Goal: Task Accomplishment & Management: Complete application form

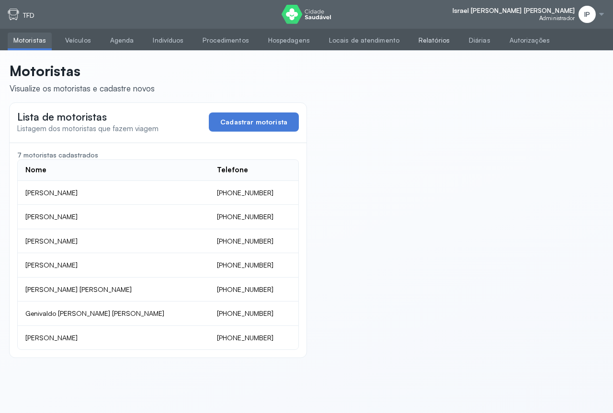
click at [422, 41] on link "Relatórios" at bounding box center [434, 41] width 43 height 16
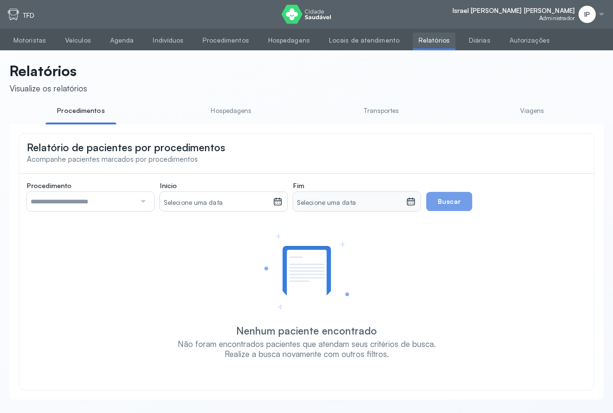
click at [185, 206] on small "Selecione uma data" at bounding box center [216, 203] width 105 height 10
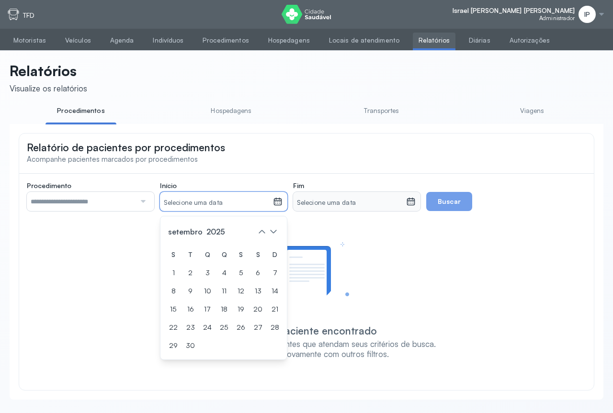
click at [528, 114] on link "Viagens" at bounding box center [532, 111] width 71 height 16
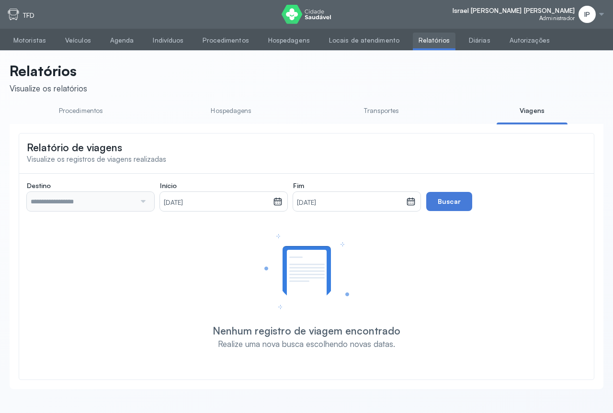
type input "**********"
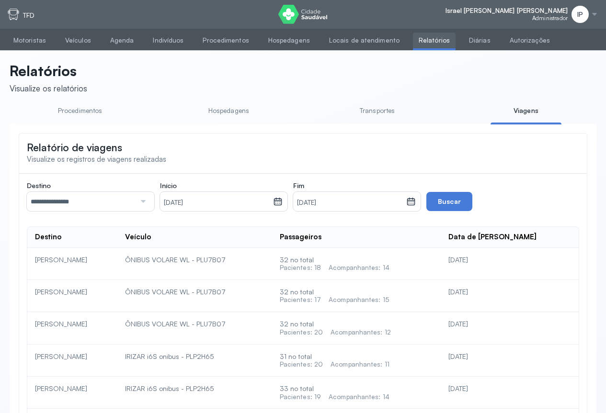
click at [122, 201] on input "**********" at bounding box center [81, 201] width 109 height 19
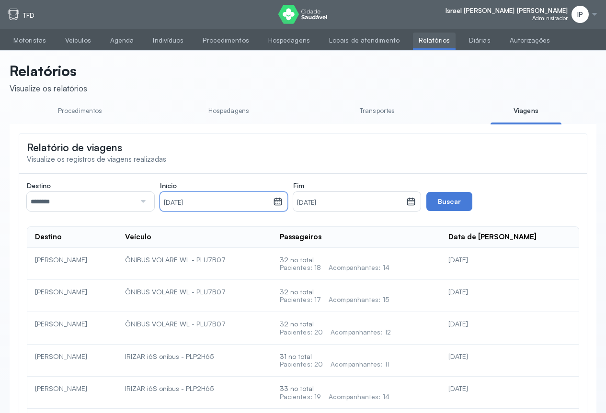
click at [213, 200] on small "01/09/2025" at bounding box center [216, 203] width 105 height 10
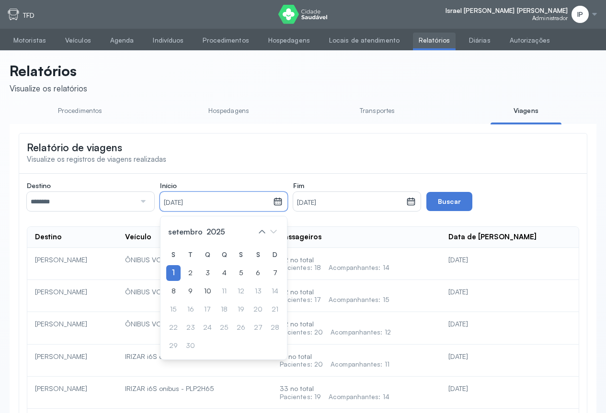
click at [172, 227] on div "setembro 2025" at bounding box center [223, 231] width 115 height 15
click at [175, 235] on span "setembro" at bounding box center [185, 231] width 38 height 13
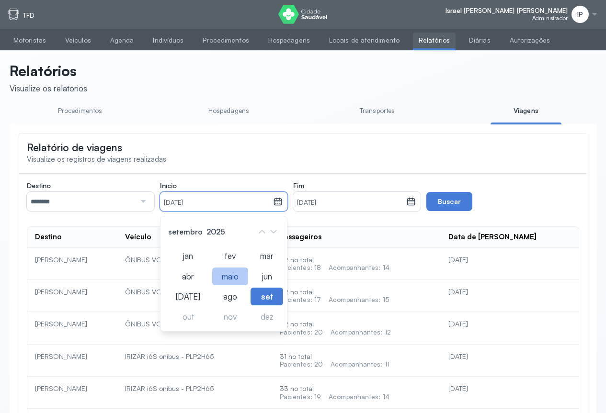
click at [214, 277] on div "maio" at bounding box center [230, 277] width 36 height 18
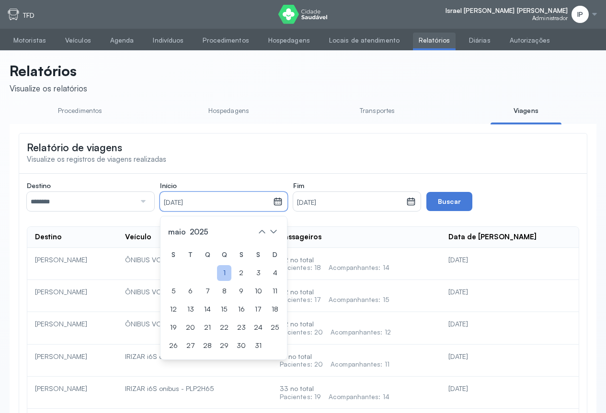
click at [222, 271] on div "1" at bounding box center [224, 273] width 14 height 16
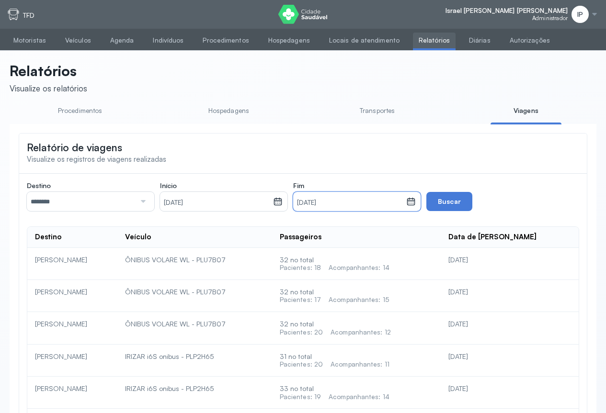
click at [402, 205] on small "10/09/2025" at bounding box center [349, 203] width 105 height 10
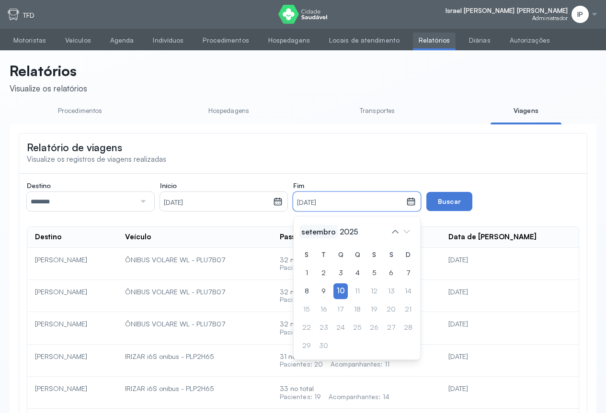
click at [319, 228] on span "setembro" at bounding box center [318, 231] width 38 height 13
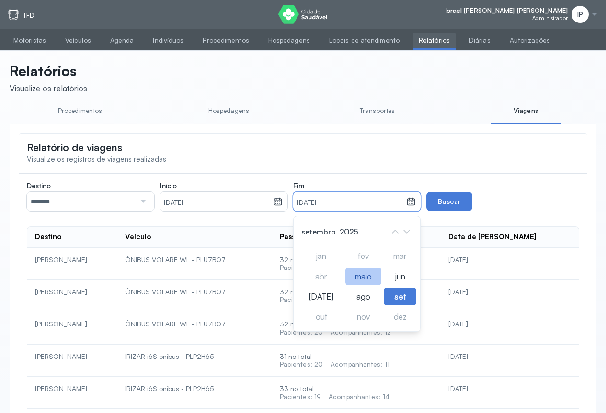
click at [355, 279] on div "maio" at bounding box center [363, 277] width 36 height 18
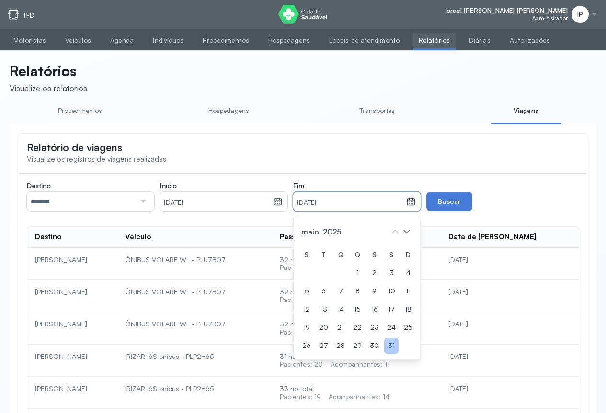
click at [391, 348] on div "31" at bounding box center [391, 346] width 14 height 16
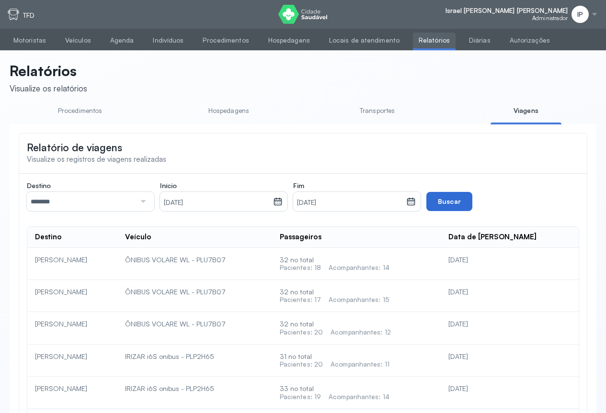
click at [437, 202] on button "Buscar" at bounding box center [449, 201] width 46 height 19
click at [205, 202] on small "01/05/2025" at bounding box center [216, 203] width 105 height 10
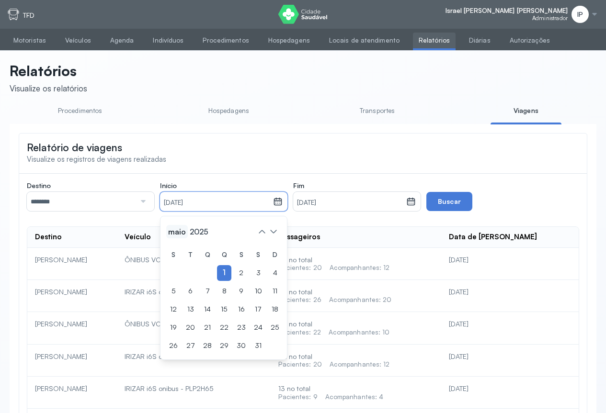
click at [178, 231] on span "maio" at bounding box center [177, 231] width 22 height 13
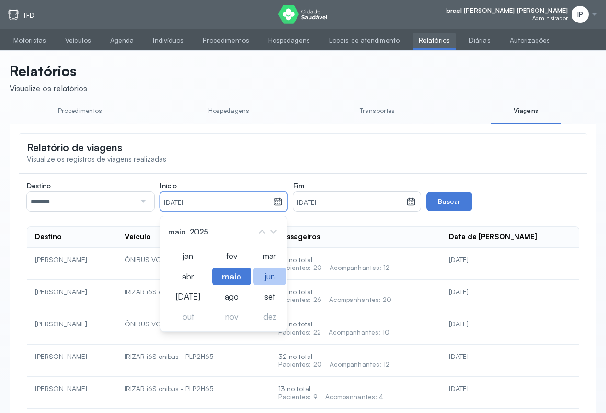
click at [262, 282] on div "jun" at bounding box center [269, 277] width 33 height 18
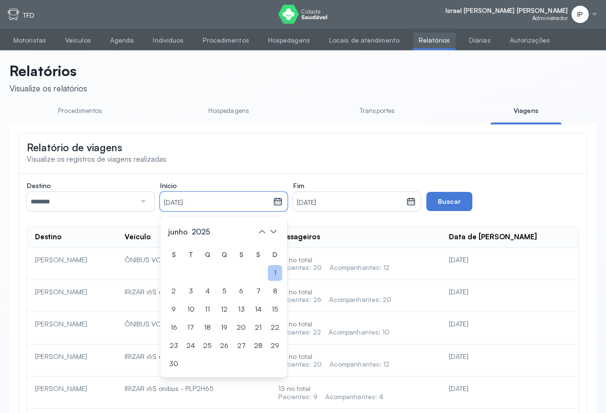
click at [272, 273] on div "1" at bounding box center [275, 273] width 14 height 16
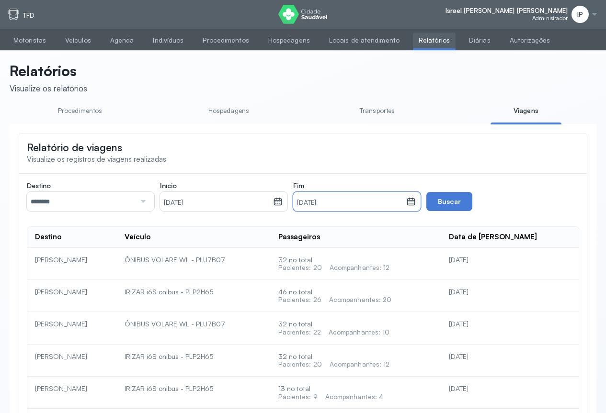
click at [320, 204] on small "31/05/2025" at bounding box center [349, 203] width 105 height 10
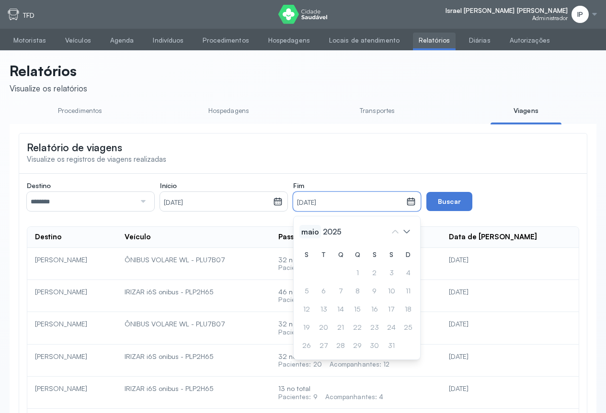
click at [303, 233] on span "maio" at bounding box center [310, 231] width 22 height 13
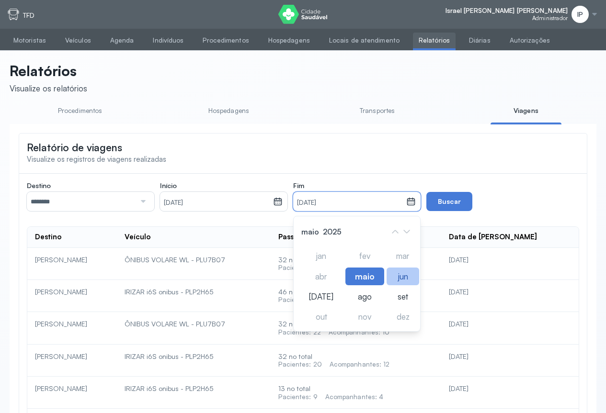
click at [390, 282] on div "jun" at bounding box center [403, 277] width 33 height 18
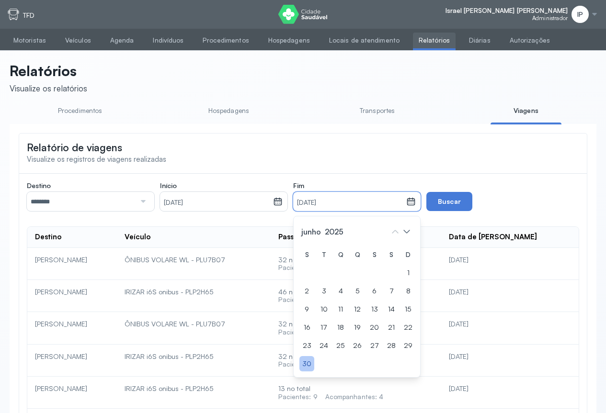
click at [302, 362] on div "30" at bounding box center [306, 364] width 15 height 16
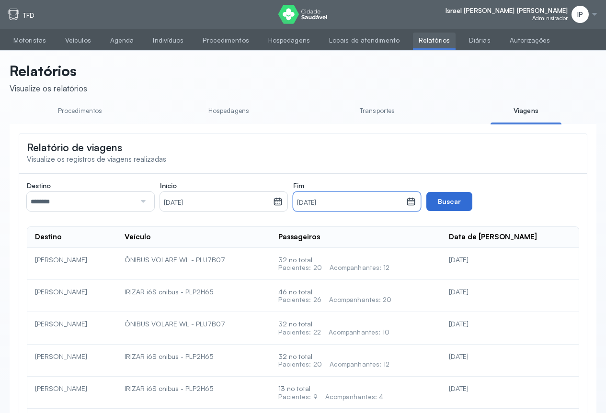
click at [451, 207] on button "Buscar" at bounding box center [449, 201] width 46 height 19
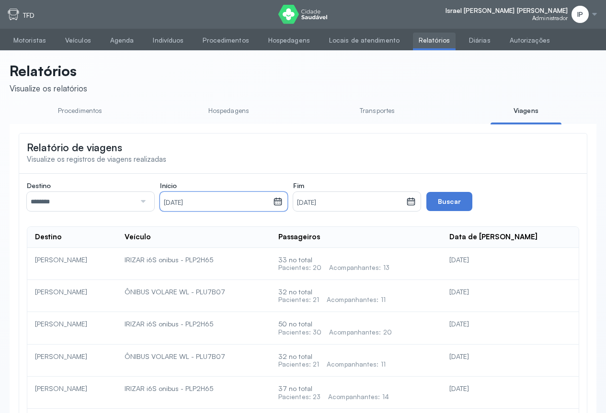
click at [205, 200] on small "01/06/2025" at bounding box center [216, 203] width 105 height 10
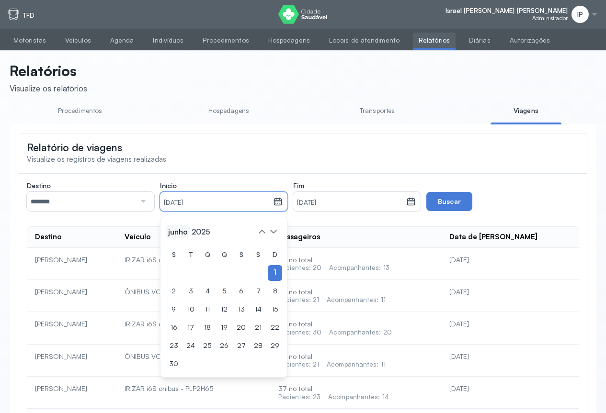
click at [180, 236] on span "junho" at bounding box center [177, 231] width 23 height 13
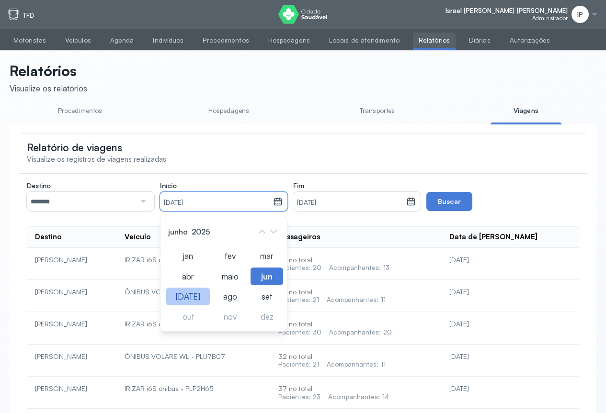
click at [184, 299] on div "[DATE]" at bounding box center [188, 297] width 44 height 18
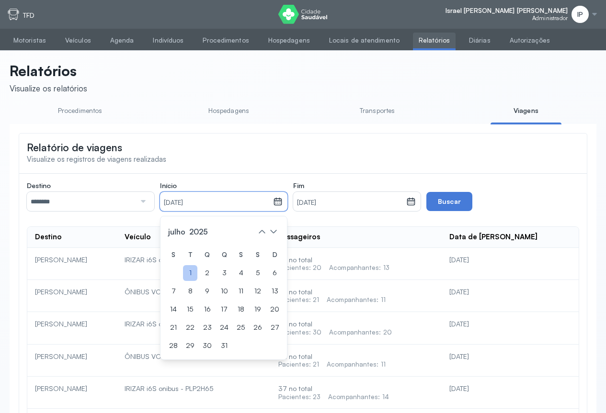
click at [191, 277] on div "1" at bounding box center [190, 273] width 14 height 16
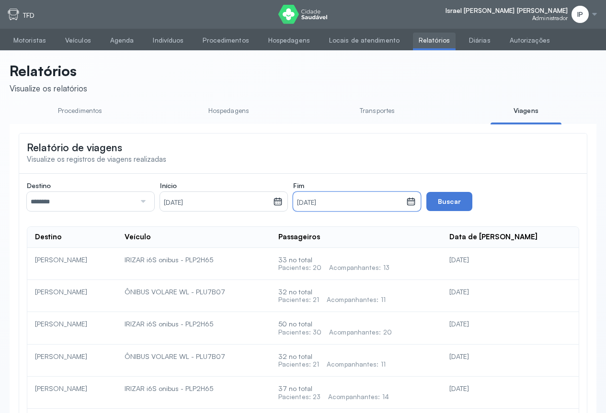
click at [354, 207] on small "30/06/2025" at bounding box center [349, 203] width 105 height 10
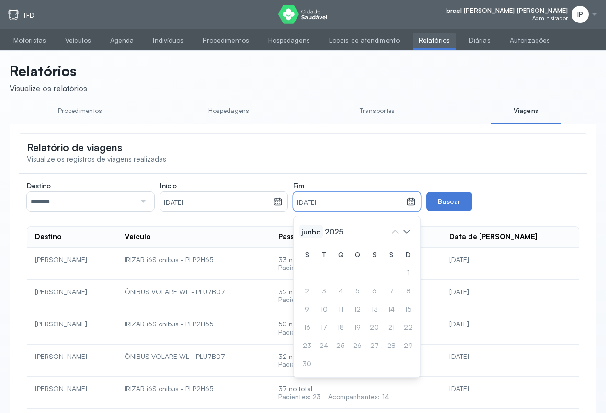
click at [314, 229] on span "junho" at bounding box center [310, 231] width 23 height 13
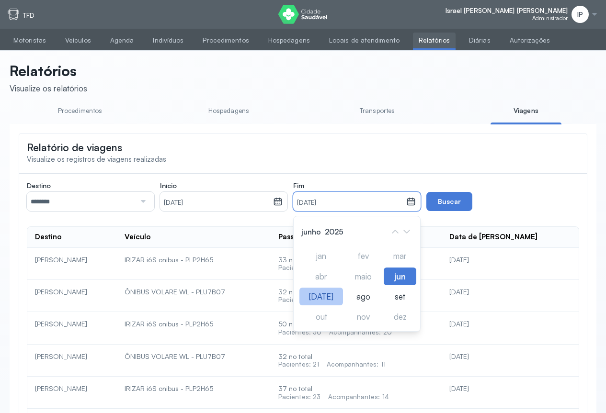
click at [319, 295] on div "[DATE]" at bounding box center [321, 297] width 44 height 18
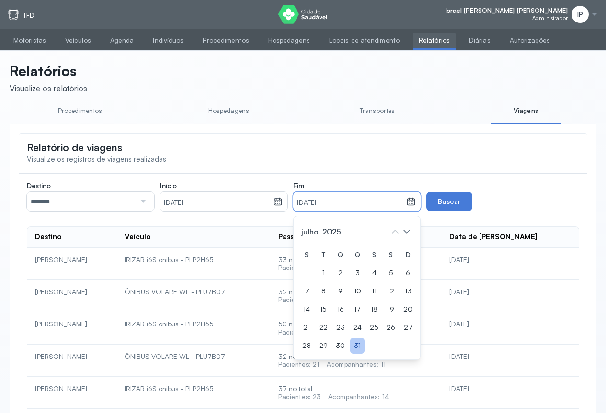
click at [360, 347] on div "31" at bounding box center [357, 346] width 14 height 16
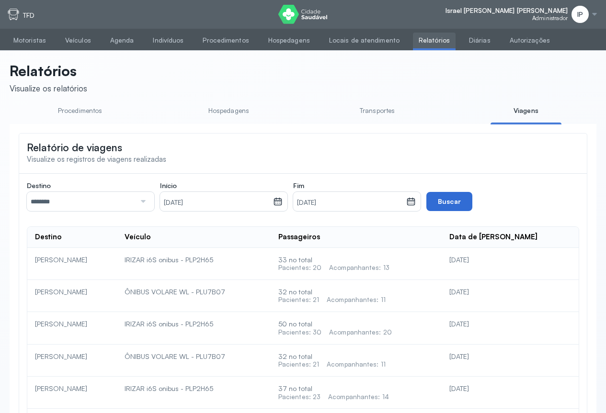
click at [453, 205] on button "Buscar" at bounding box center [449, 201] width 46 height 19
click at [197, 197] on div "01/07/2025" at bounding box center [216, 201] width 113 height 19
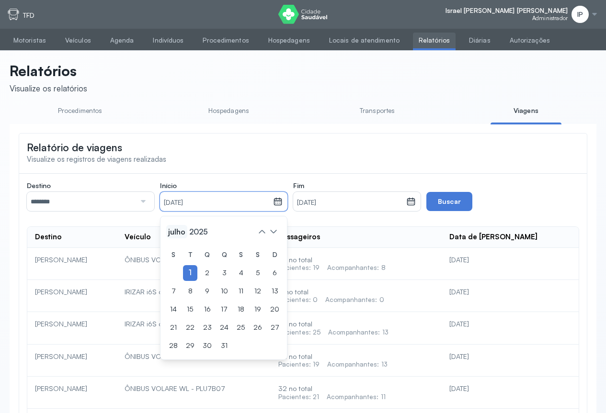
click at [173, 231] on span "julho" at bounding box center [176, 231] width 21 height 13
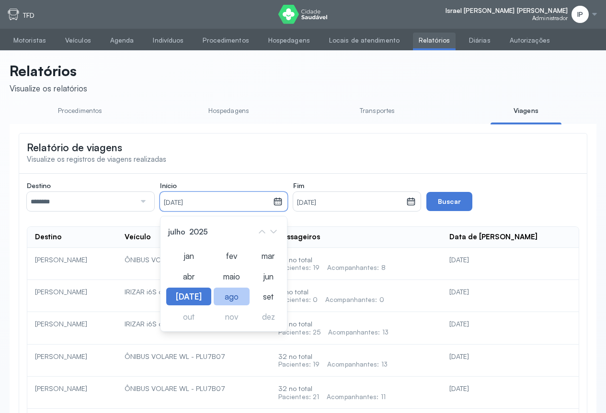
click at [223, 294] on div "ago" at bounding box center [232, 297] width 36 height 18
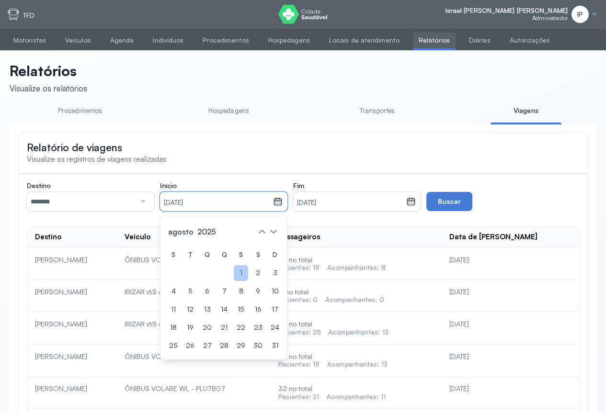
click at [238, 276] on div "1" at bounding box center [241, 273] width 14 height 16
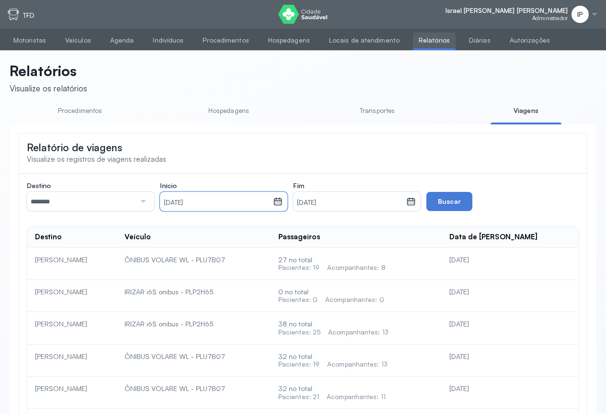
click at [338, 202] on small "31/07/2025" at bounding box center [349, 203] width 105 height 10
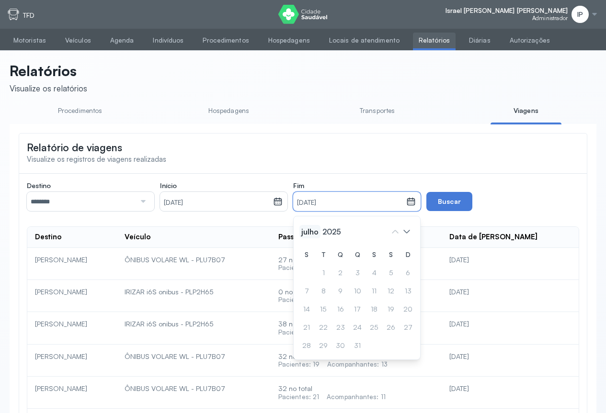
click at [309, 236] on span "julho" at bounding box center [309, 231] width 21 height 13
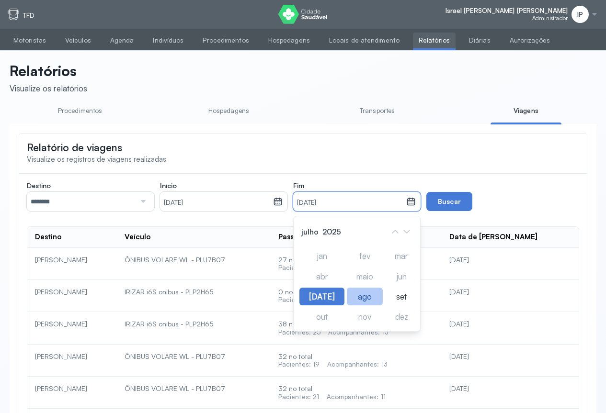
click at [356, 303] on div "ago" at bounding box center [365, 297] width 36 height 18
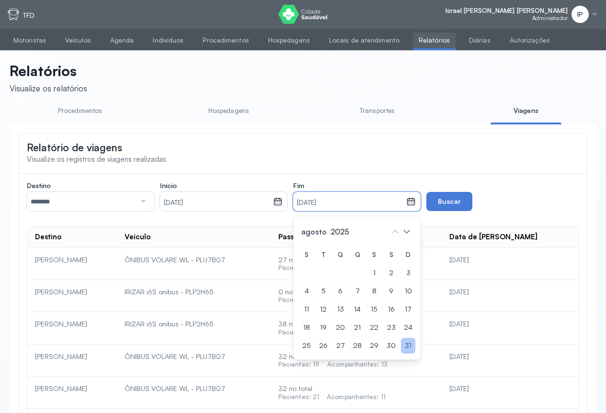
click at [403, 348] on div "31" at bounding box center [408, 346] width 14 height 16
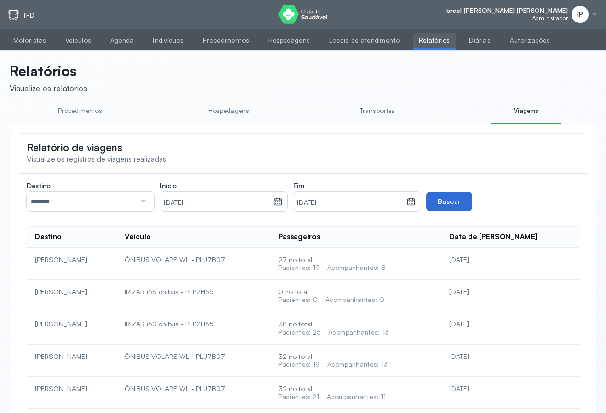
click at [441, 206] on button "Buscar" at bounding box center [449, 201] width 46 height 19
click at [452, 204] on button "Buscar" at bounding box center [449, 201] width 46 height 19
click at [594, 12] on div at bounding box center [595, 15] width 8 height 8
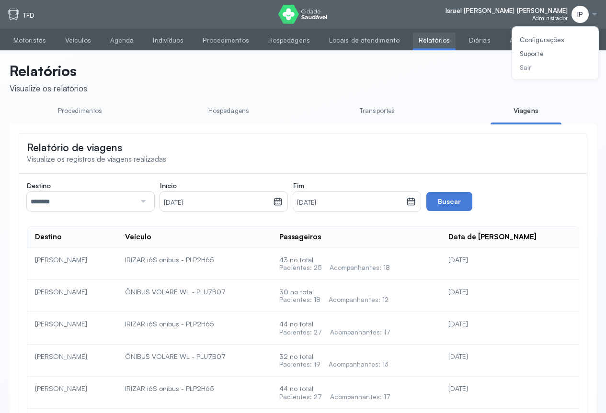
click at [522, 67] on div "Sair" at bounding box center [542, 68] width 45 height 8
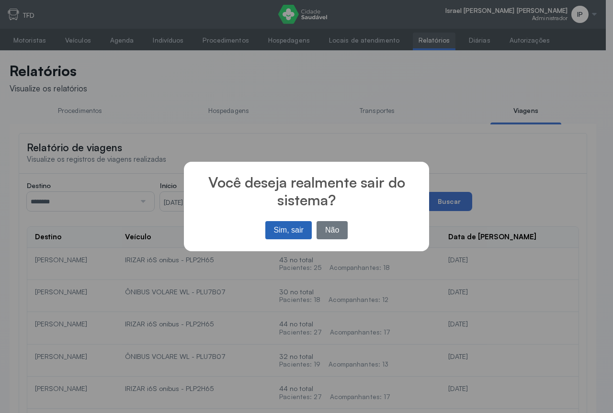
click at [289, 228] on button "Sim, sair" at bounding box center [288, 230] width 46 height 18
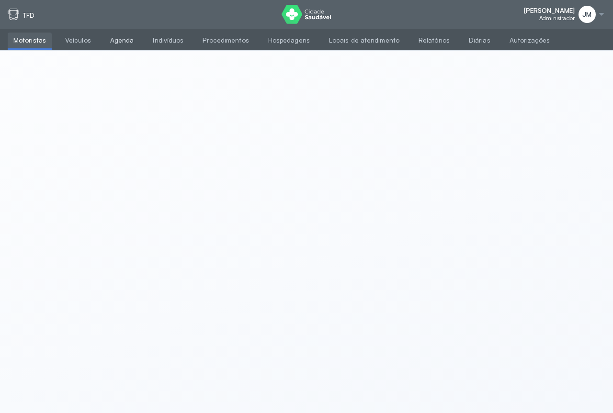
click at [114, 42] on link "Agenda" at bounding box center [121, 41] width 35 height 16
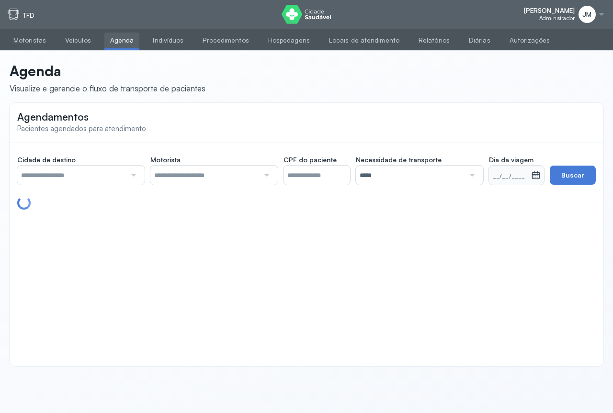
click at [119, 173] on input "text" at bounding box center [71, 175] width 109 height 19
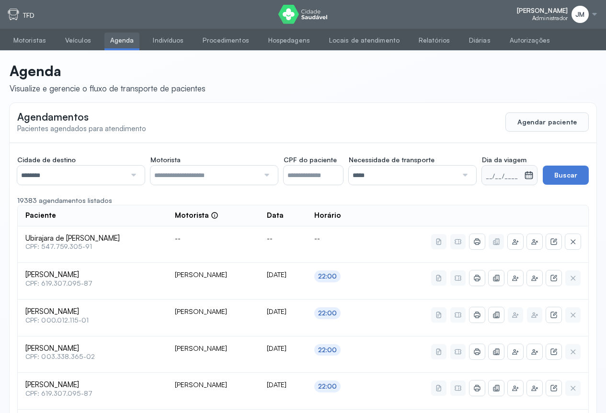
click at [262, 175] on div at bounding box center [265, 175] width 13 height 19
drag, startPoint x: 186, startPoint y: 197, endPoint x: 302, endPoint y: 188, distance: 116.3
click at [465, 172] on div at bounding box center [463, 175] width 13 height 19
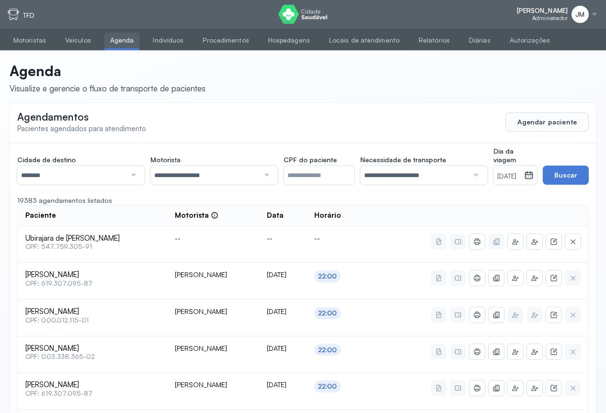
click at [533, 179] on icon at bounding box center [529, 175] width 8 height 7
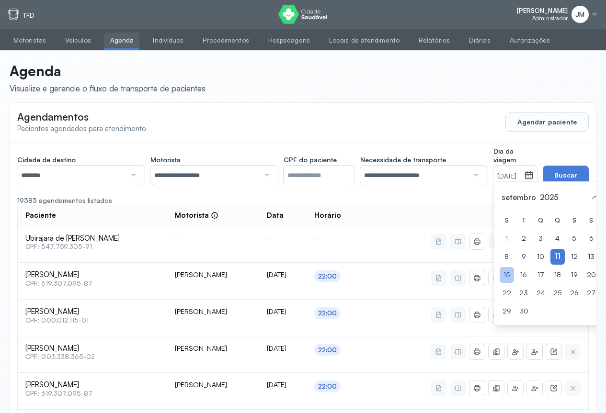
click at [500, 283] on div "15" at bounding box center [507, 275] width 14 height 16
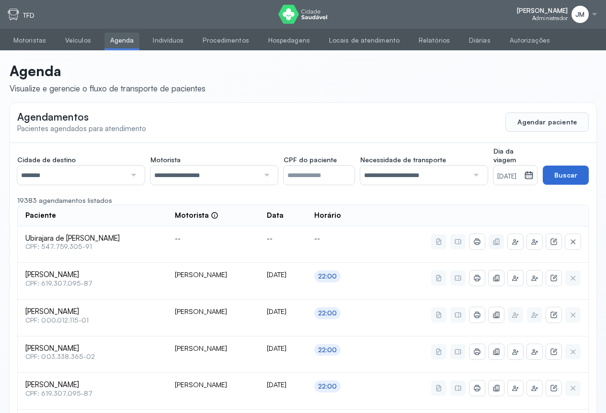
click at [573, 169] on button "Buscar" at bounding box center [566, 175] width 46 height 19
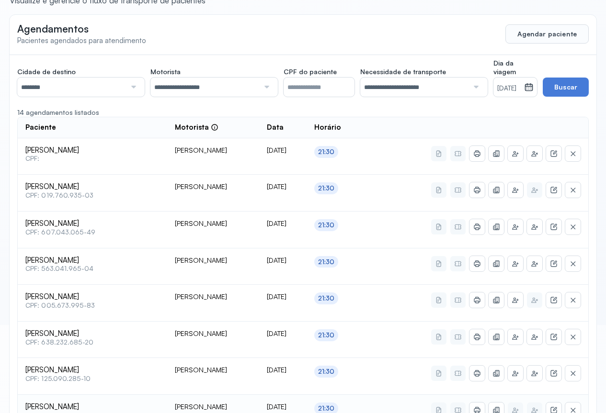
scroll to position [40, 0]
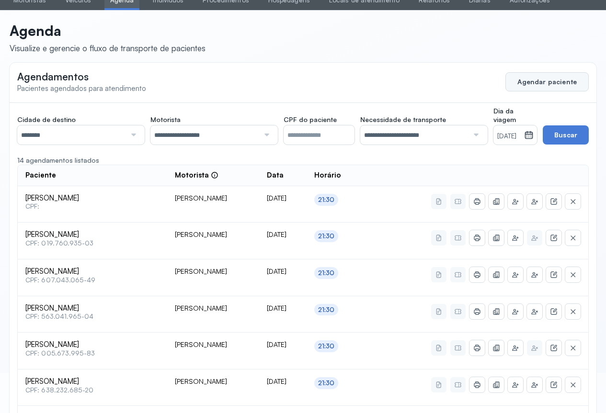
click at [545, 85] on button "Agendar paciente" at bounding box center [546, 81] width 83 height 19
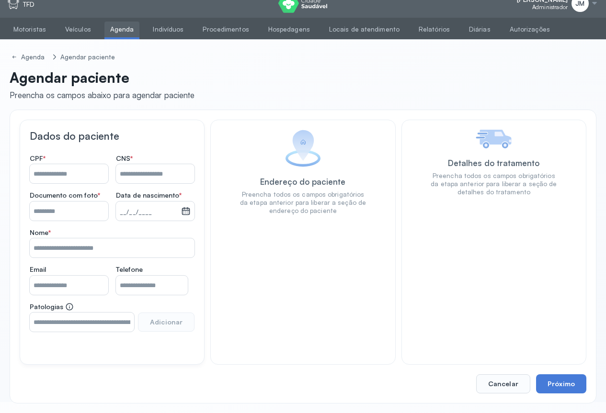
scroll to position [11, 0]
click at [148, 173] on input "Nome *" at bounding box center [155, 173] width 79 height 19
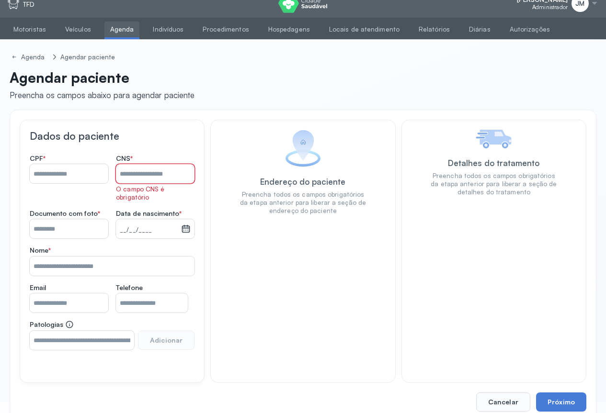
drag, startPoint x: 138, startPoint y: 179, endPoint x: 133, endPoint y: 180, distance: 5.5
click at [137, 179] on input "Nome *" at bounding box center [155, 173] width 79 height 19
type input "**********"
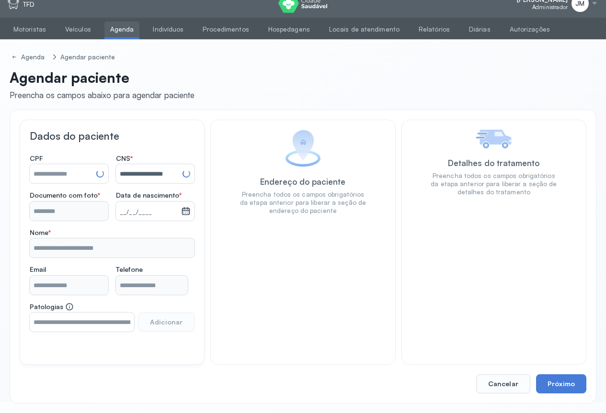
type input "**********"
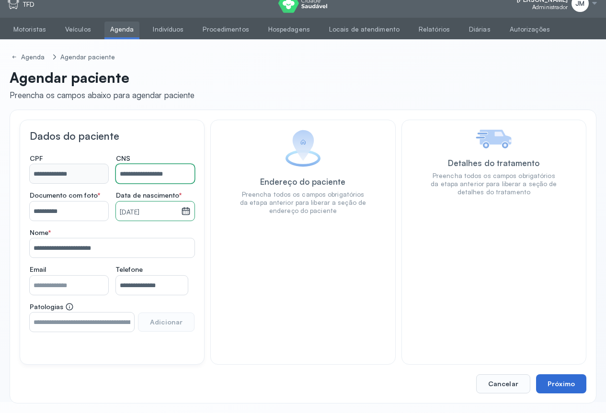
type input "**********"
click at [568, 388] on button "Próximo" at bounding box center [561, 384] width 50 height 19
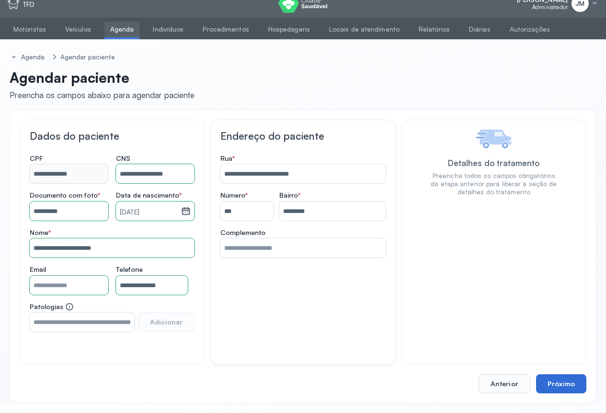
click at [550, 377] on button "Próximo" at bounding box center [561, 384] width 50 height 19
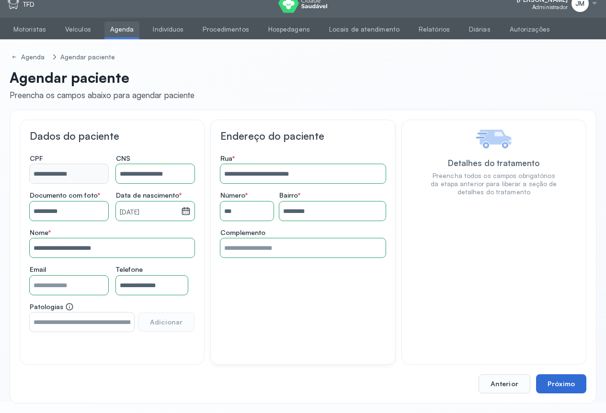
click at [563, 377] on button "Próximo" at bounding box center [561, 384] width 50 height 19
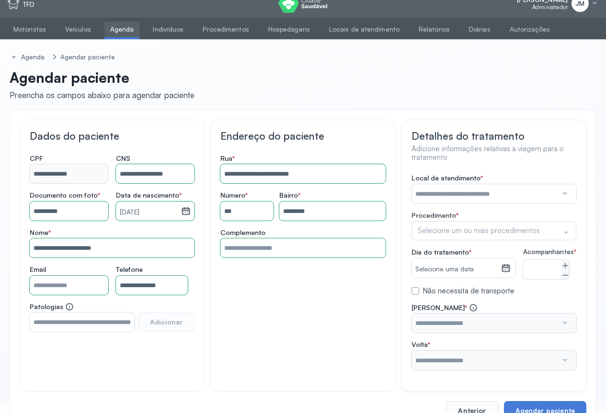
click at [557, 187] on div at bounding box center [563, 193] width 13 height 19
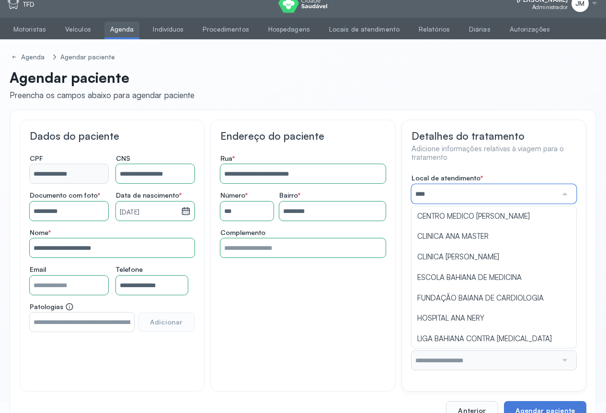
type input "*****"
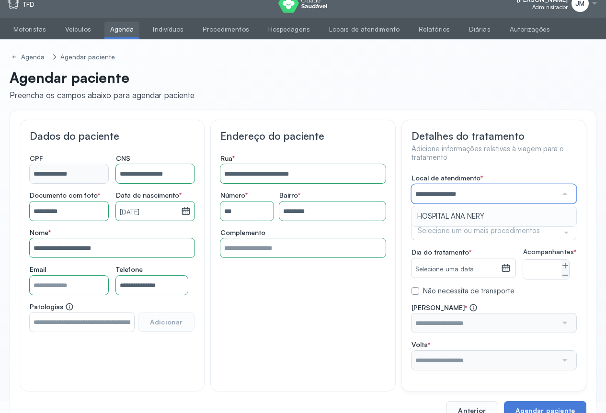
click at [481, 216] on div "**********" at bounding box center [493, 272] width 165 height 196
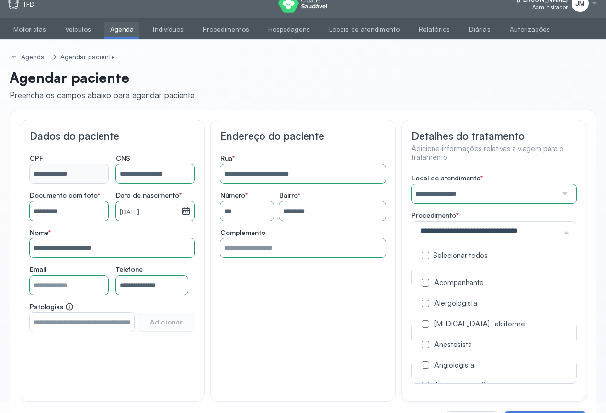
click at [557, 228] on div at bounding box center [493, 230] width 165 height 19
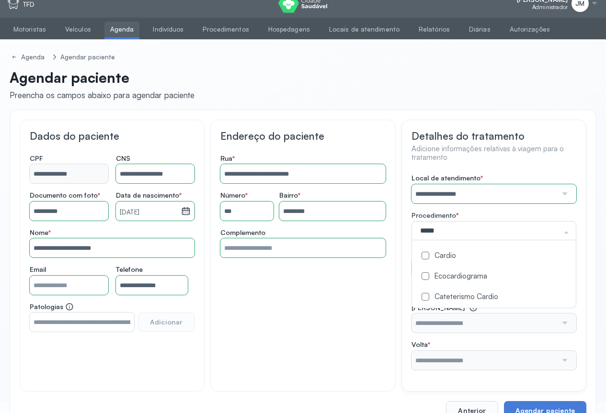
type input "******"
click at [438, 254] on div "Cardio" at bounding box center [494, 256] width 152 height 9
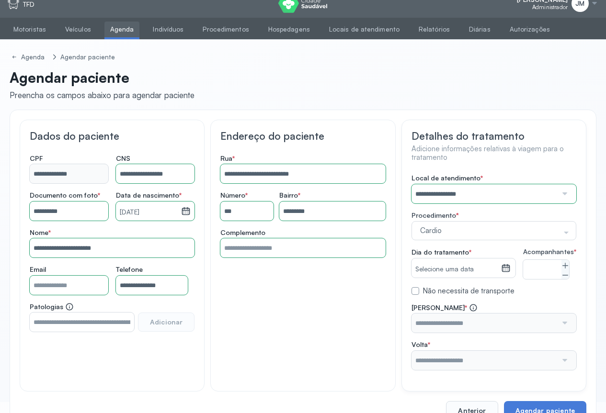
click at [564, 171] on span "**********" at bounding box center [493, 250] width 165 height 240
click at [569, 270] on icon at bounding box center [565, 266] width 8 height 8
type input "*"
click at [509, 264] on icon at bounding box center [506, 268] width 10 height 10
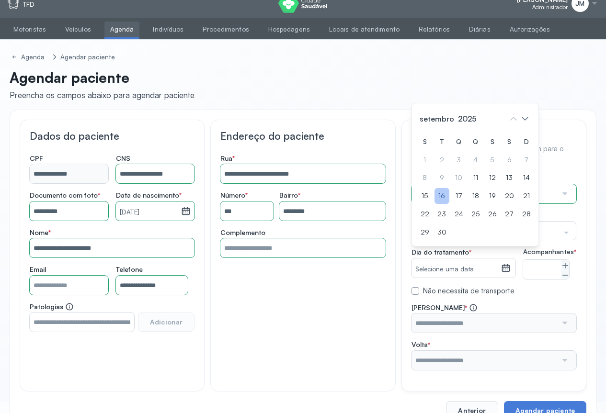
click at [444, 204] on div "16" at bounding box center [441, 196] width 15 height 16
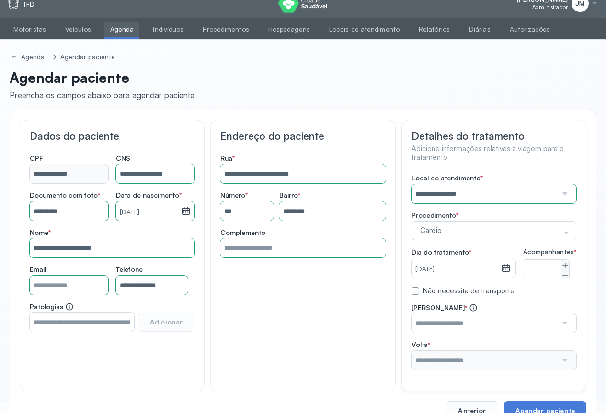
click at [565, 330] on div at bounding box center [563, 323] width 13 height 19
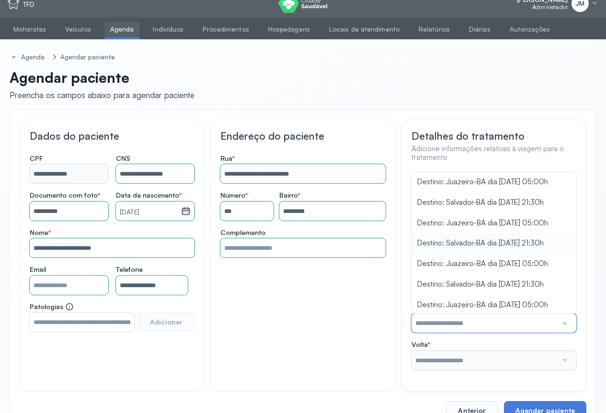
scroll to position [94, 0]
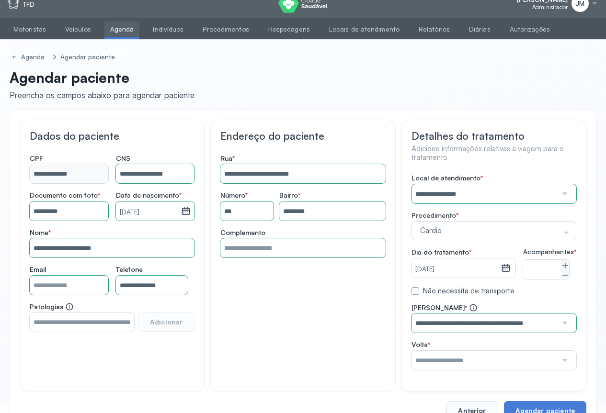
click at [457, 240] on div "**********" at bounding box center [493, 272] width 165 height 196
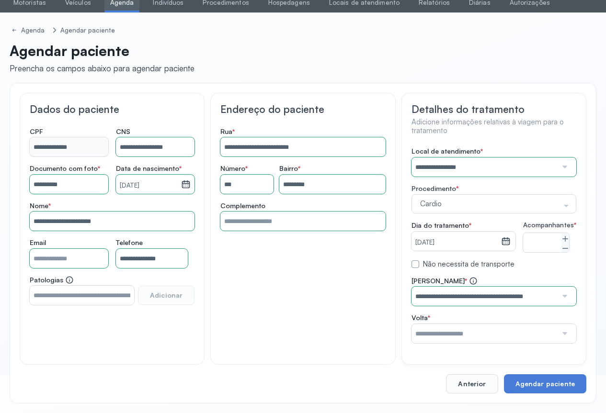
click at [562, 332] on div at bounding box center [563, 333] width 13 height 19
click at [488, 196] on div "**********" at bounding box center [493, 245] width 165 height 196
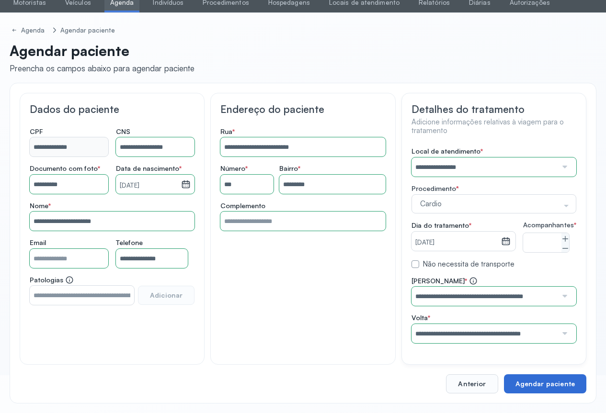
click at [536, 381] on button "Agendar paciente" at bounding box center [545, 384] width 82 height 19
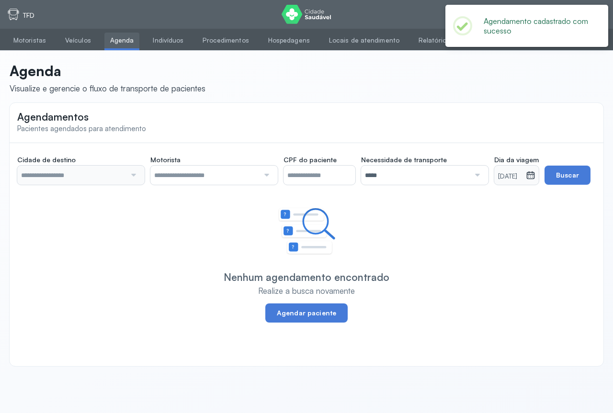
type input "********"
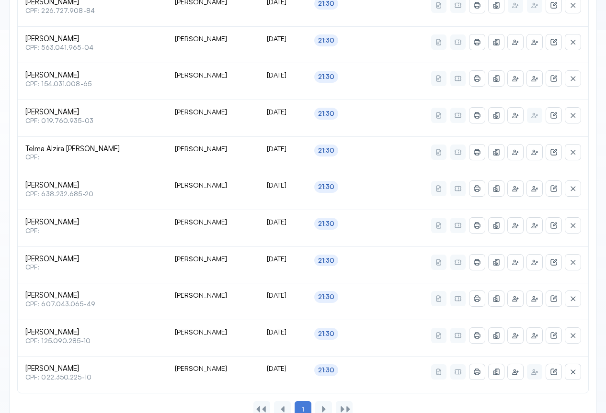
scroll to position [412, 0]
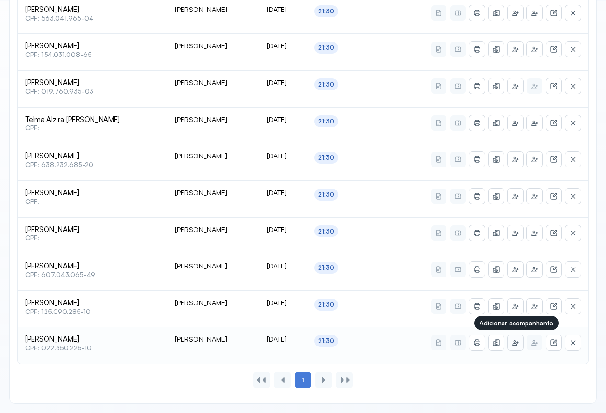
click at [515, 346] on icon at bounding box center [514, 345] width 5 height 0
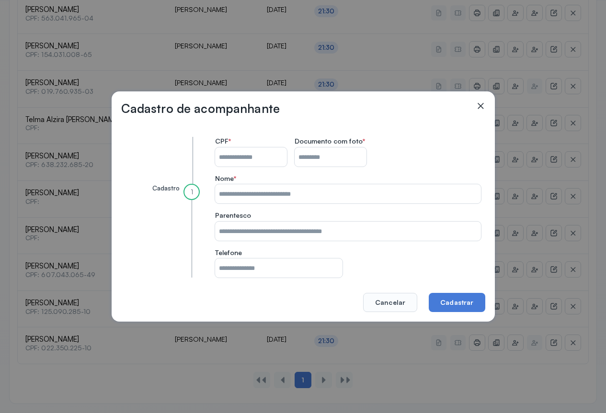
click at [245, 152] on input "CPF do paciente" at bounding box center [251, 157] width 72 height 19
type input "**********"
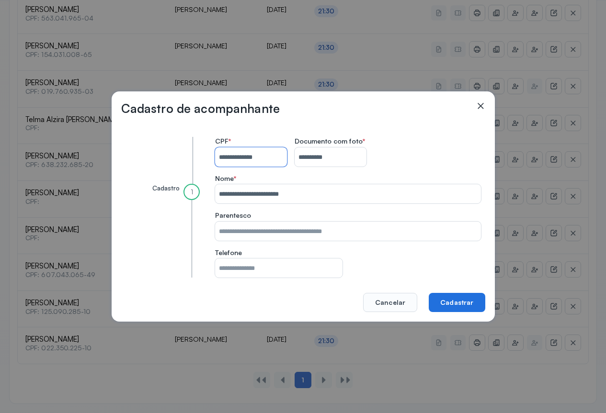
click at [458, 303] on button "Cadastrar" at bounding box center [457, 302] width 56 height 19
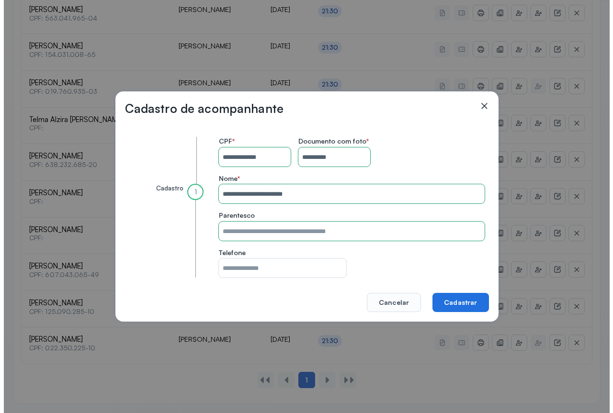
scroll to position [0, 0]
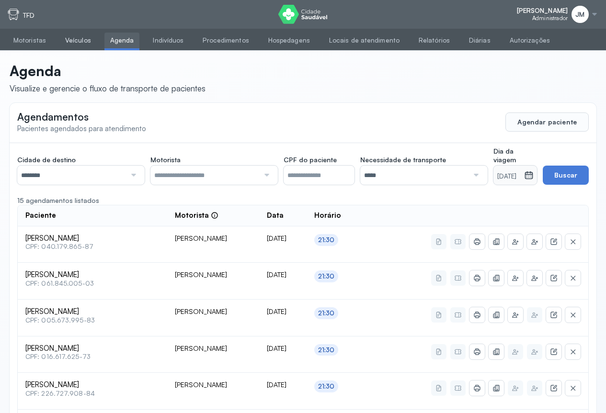
click at [72, 46] on link "Veículos" at bounding box center [77, 41] width 37 height 16
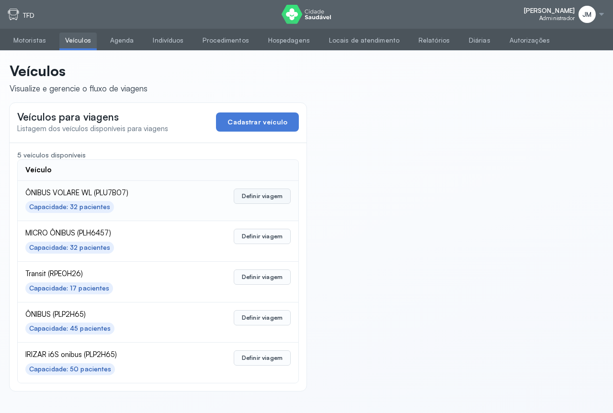
click at [268, 198] on button "Definir viagem" at bounding box center [262, 196] width 57 height 15
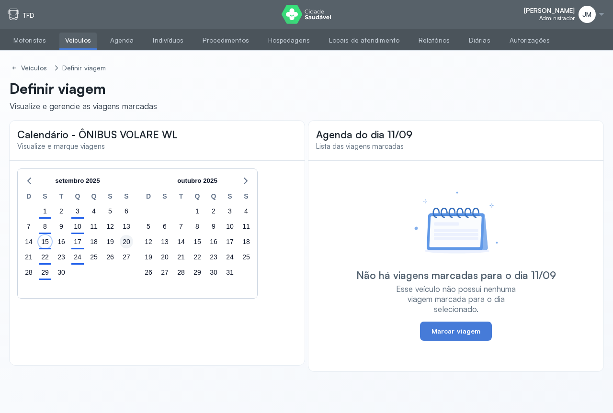
drag, startPoint x: 46, startPoint y: 243, endPoint x: 132, endPoint y: 240, distance: 85.8
click at [46, 242] on div "15" at bounding box center [44, 241] width 13 height 13
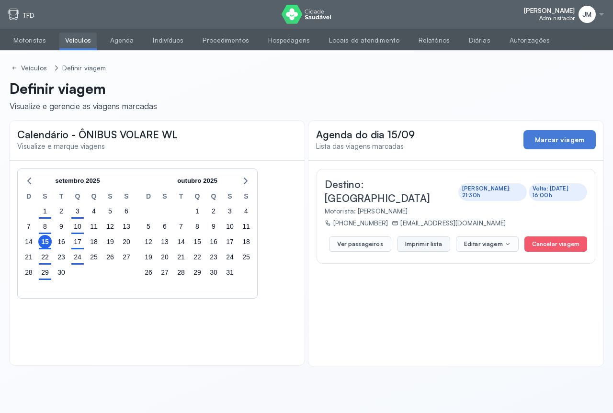
click at [429, 237] on button "Imprimir lista" at bounding box center [423, 244] width 53 height 15
